Goal: Find specific page/section: Find specific page/section

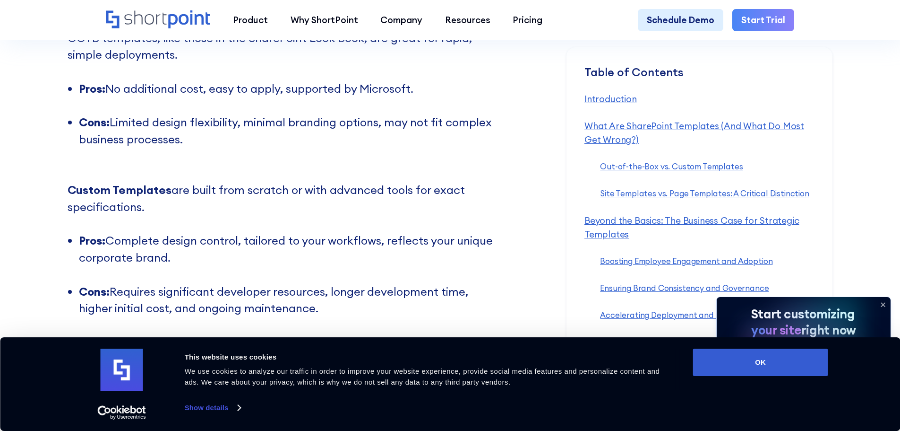
scroll to position [1607, 0]
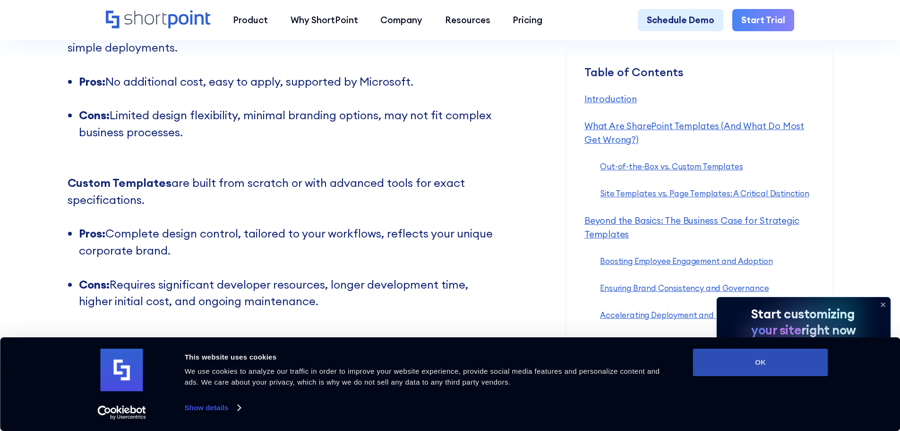
click at [769, 373] on button "OK" at bounding box center [760, 361] width 135 height 27
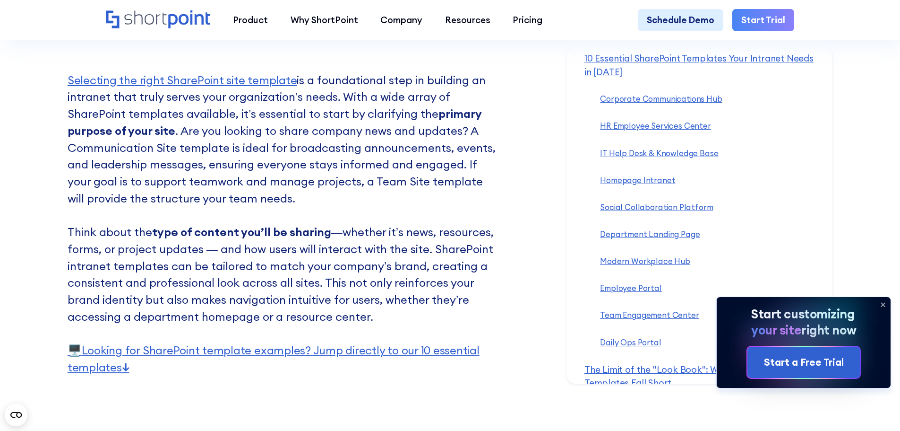
scroll to position [2457, 0]
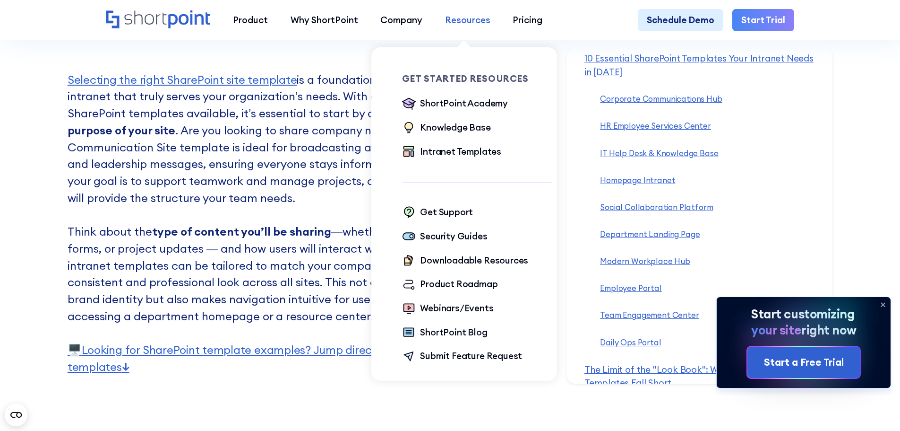
click at [450, 25] on div "Resources" at bounding box center [467, 20] width 45 height 14
click at [479, 151] on div "Intranet Templates" at bounding box center [460, 152] width 81 height 14
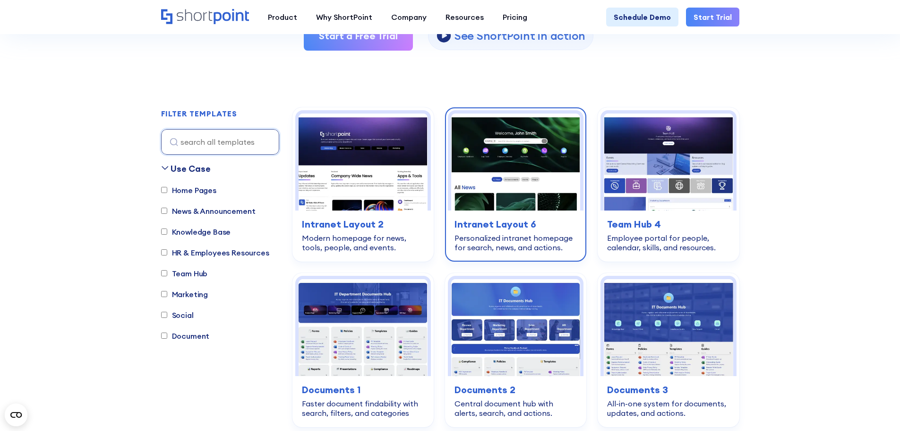
scroll to position [236, 0]
